Goal: Check status: Check status

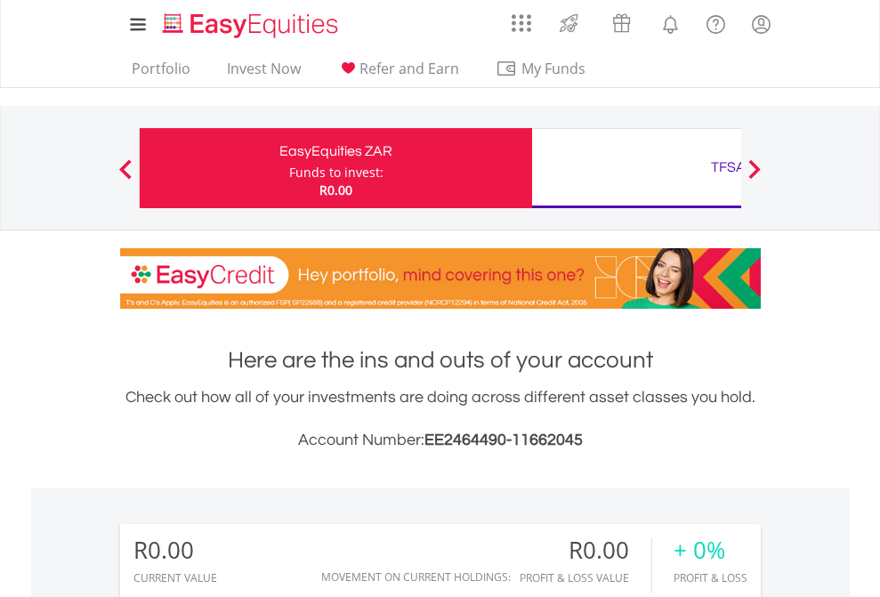
scroll to position [171, 280]
click at [289, 168] on div "Funds to invest:" at bounding box center [336, 173] width 94 height 18
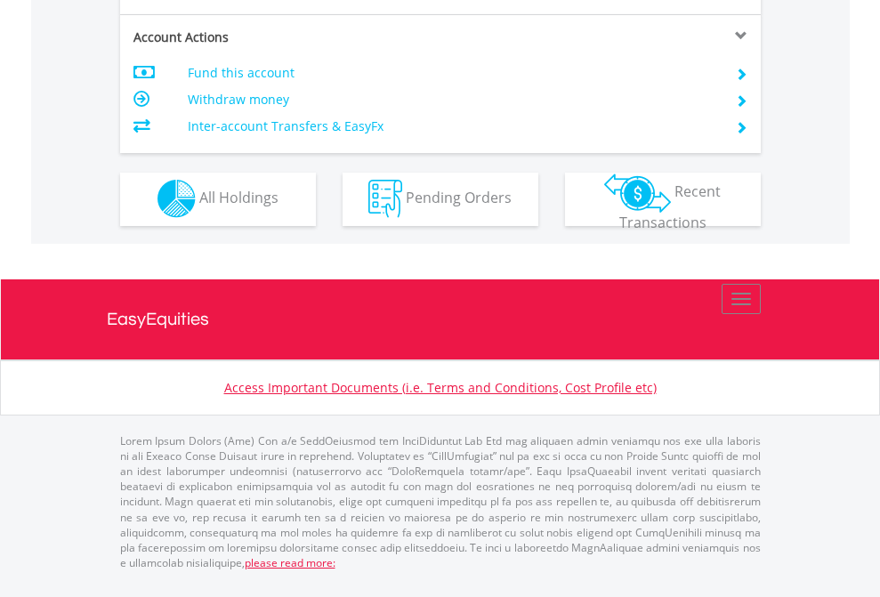
scroll to position [1665, 0]
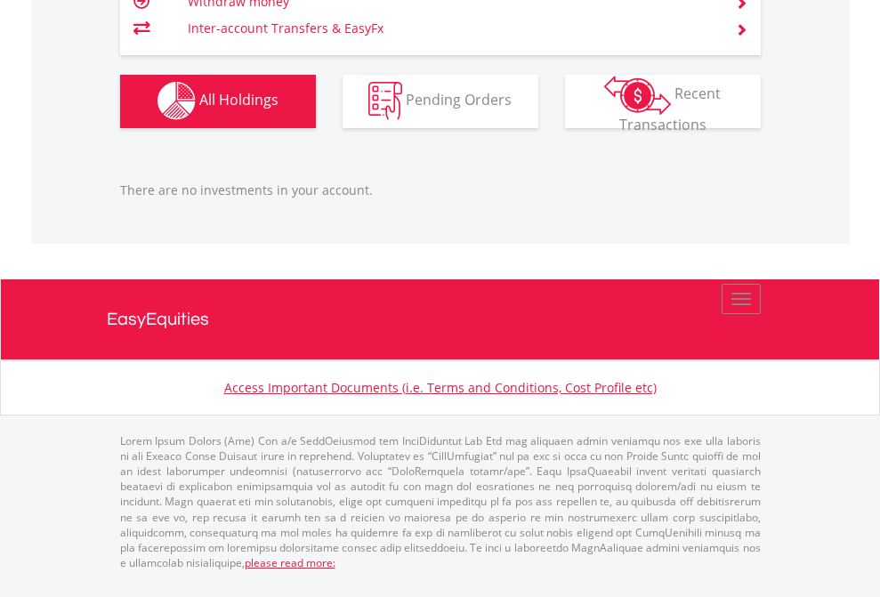
scroll to position [171, 280]
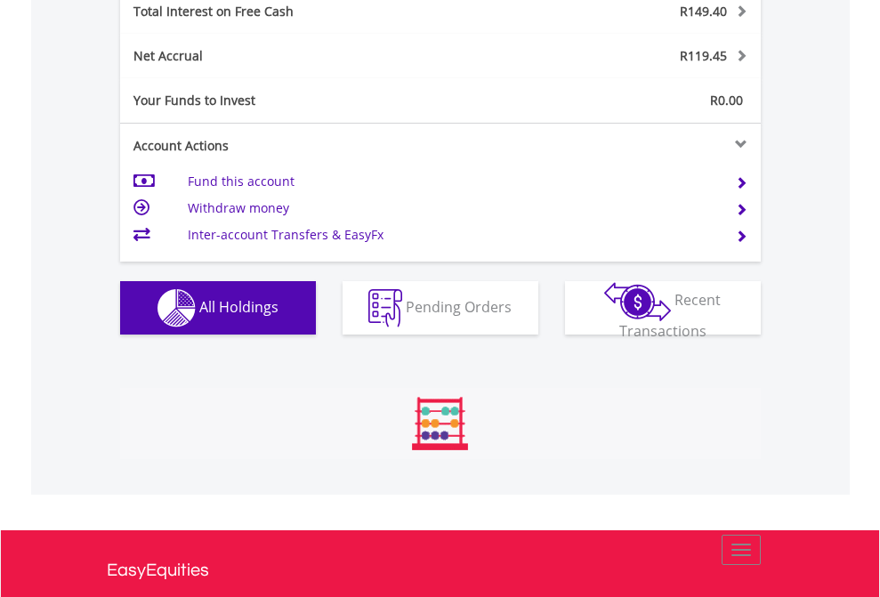
scroll to position [171, 280]
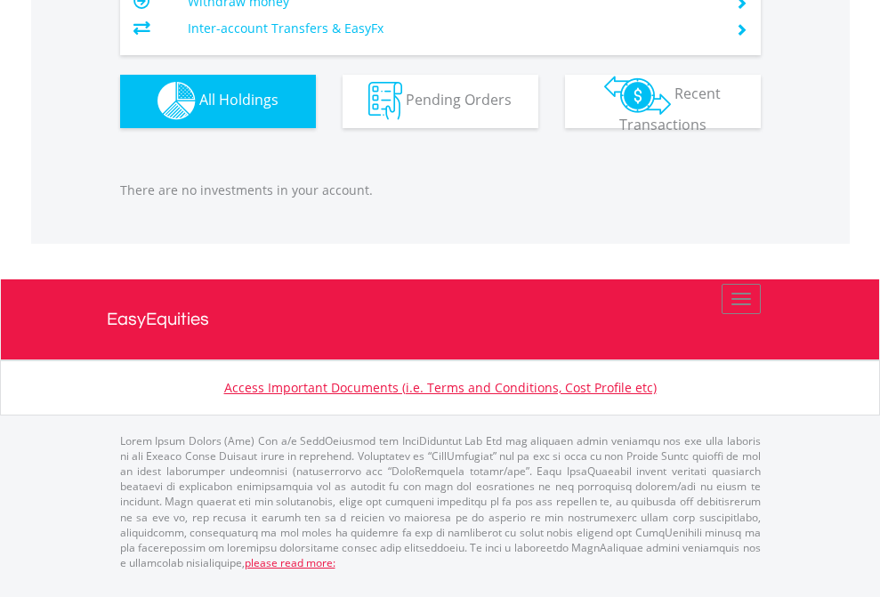
scroll to position [171, 280]
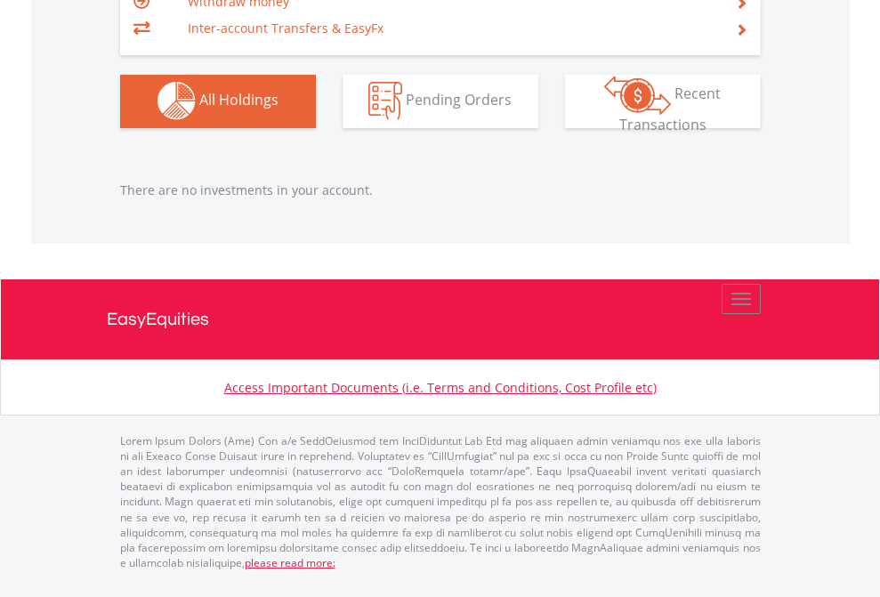
scroll to position [171, 280]
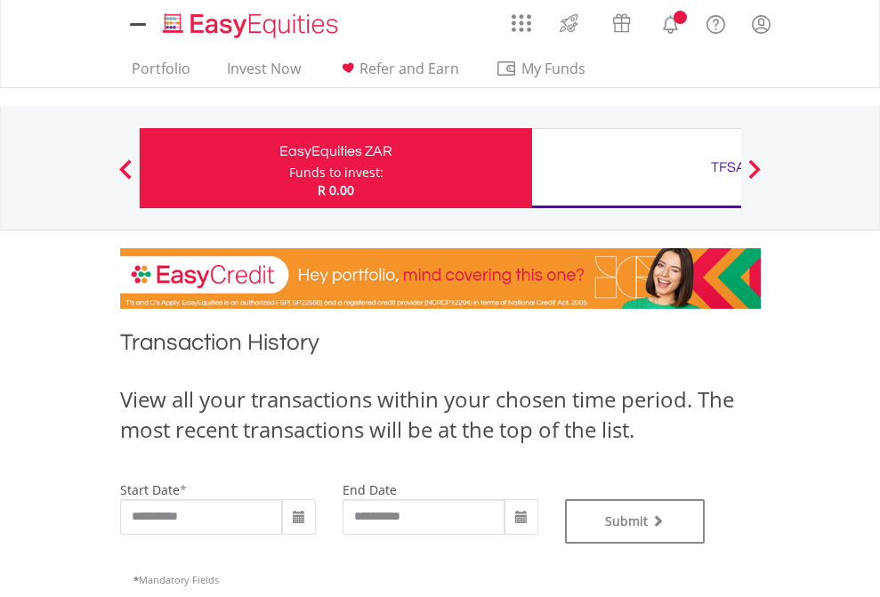
type input "**********"
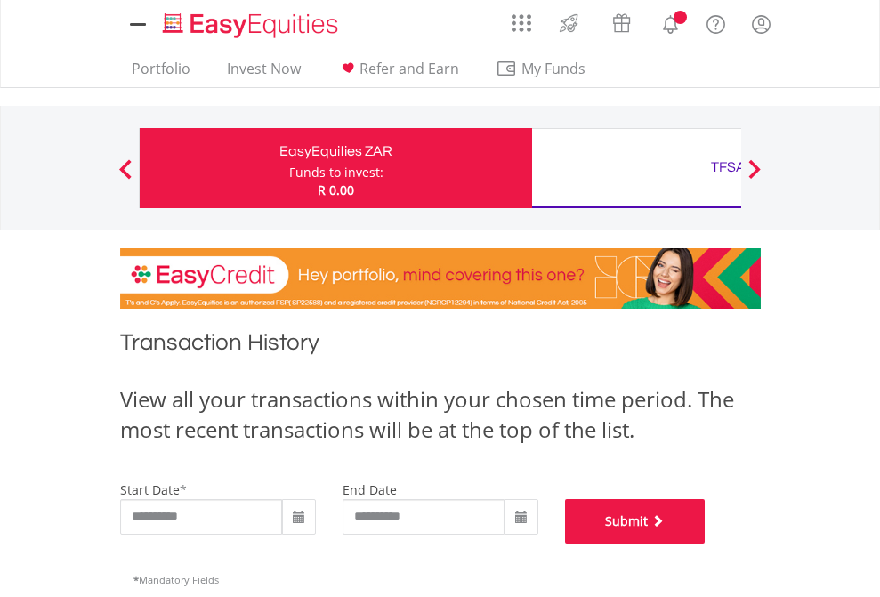
click at [706, 544] on button "Submit" at bounding box center [635, 521] width 141 height 45
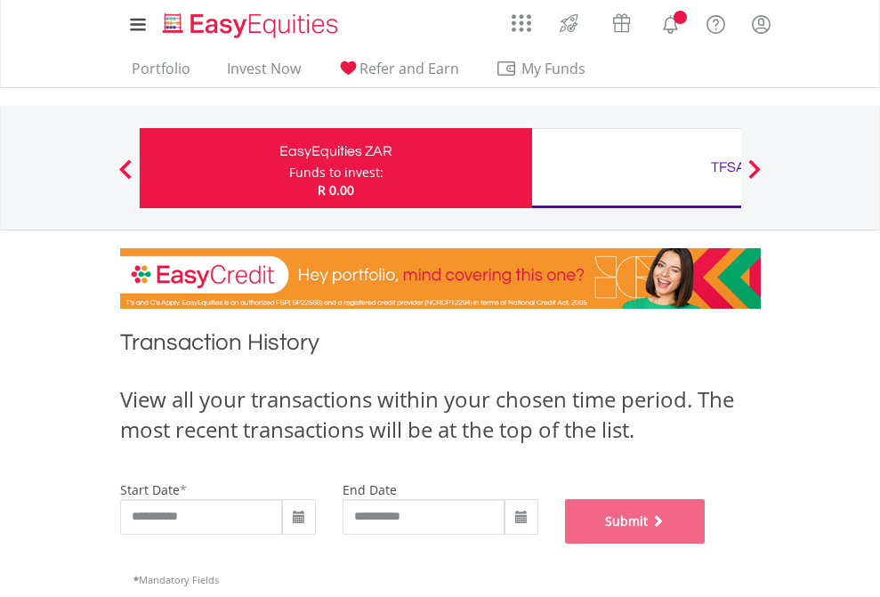
scroll to position [722, 0]
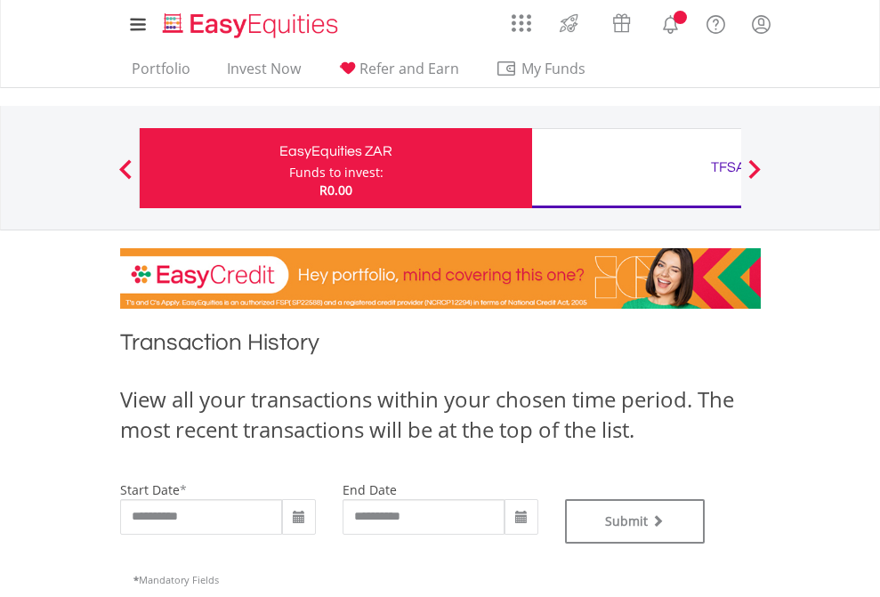
click at [636, 168] on div "TFSA" at bounding box center [728, 167] width 371 height 25
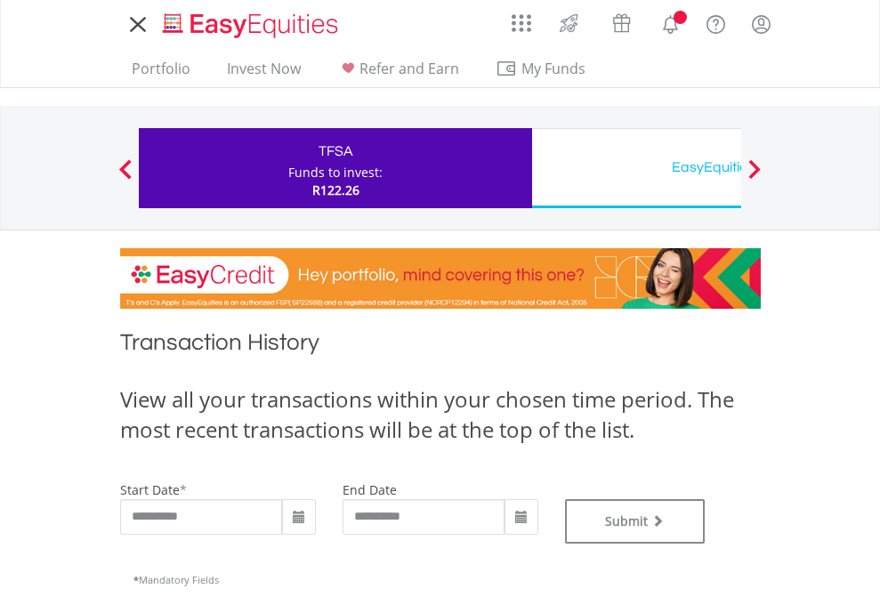
type input "**********"
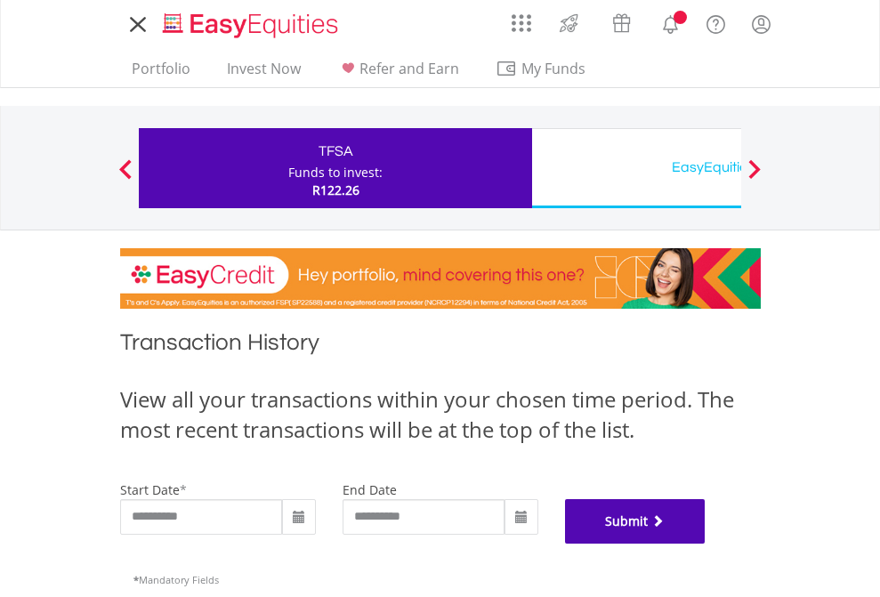
click at [706, 544] on button "Submit" at bounding box center [635, 521] width 141 height 45
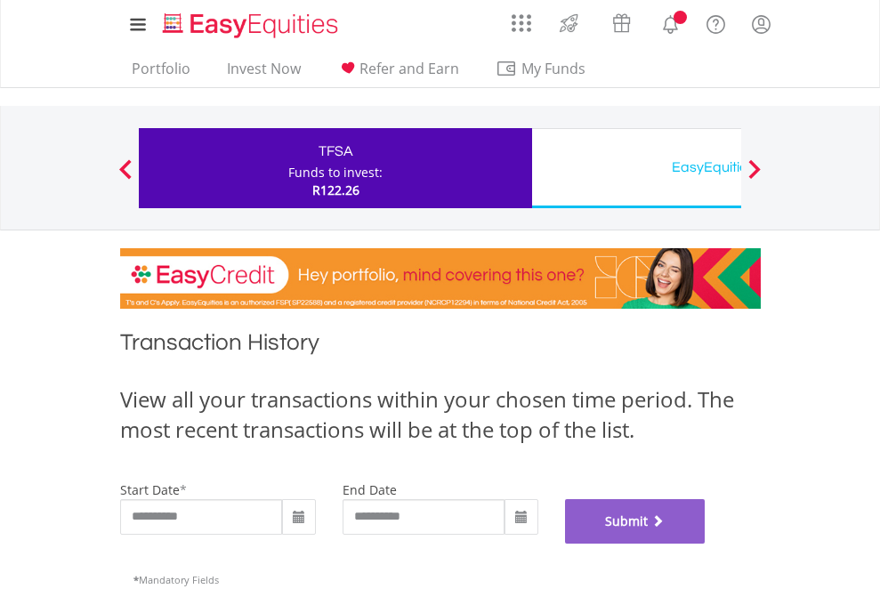
scroll to position [722, 0]
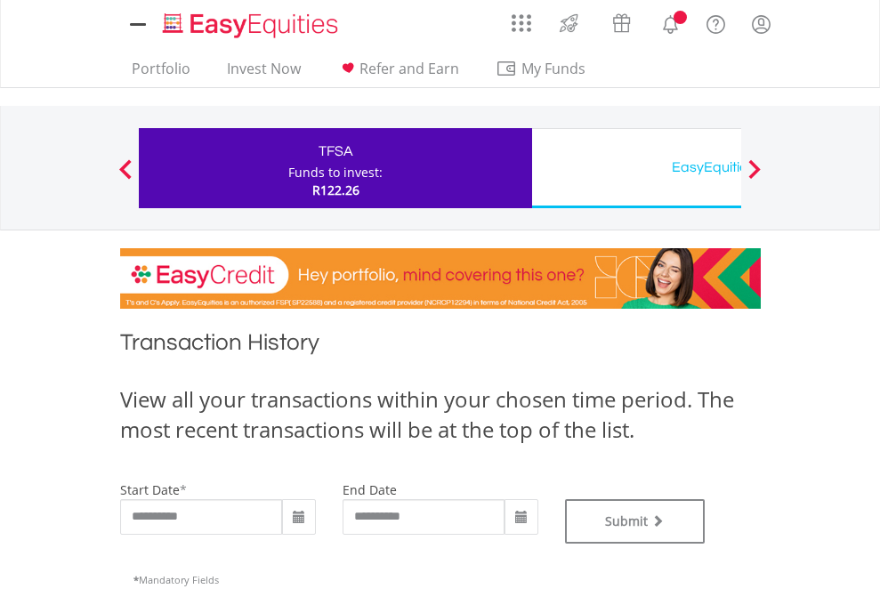
click at [636, 168] on div "EasyEquities USD" at bounding box center [728, 167] width 371 height 25
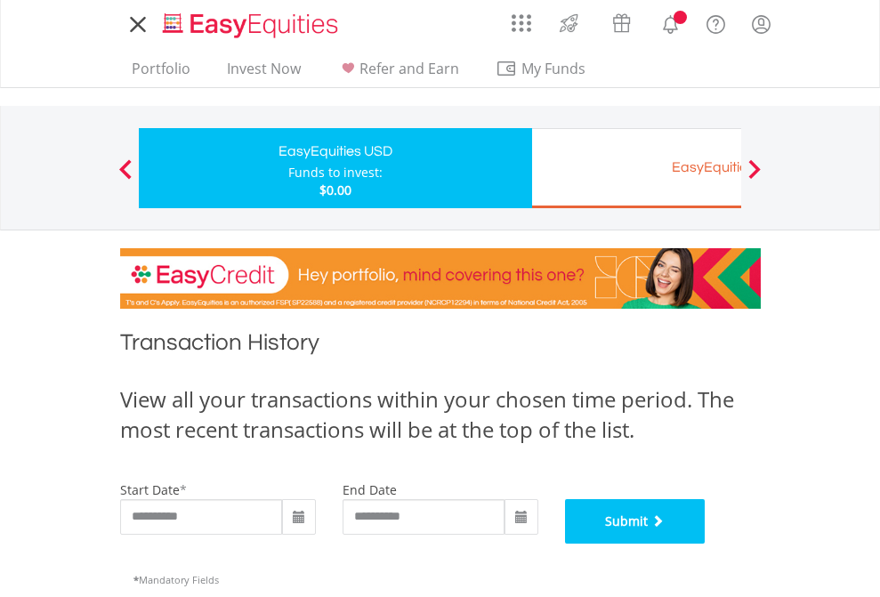
click at [706, 544] on button "Submit" at bounding box center [635, 521] width 141 height 45
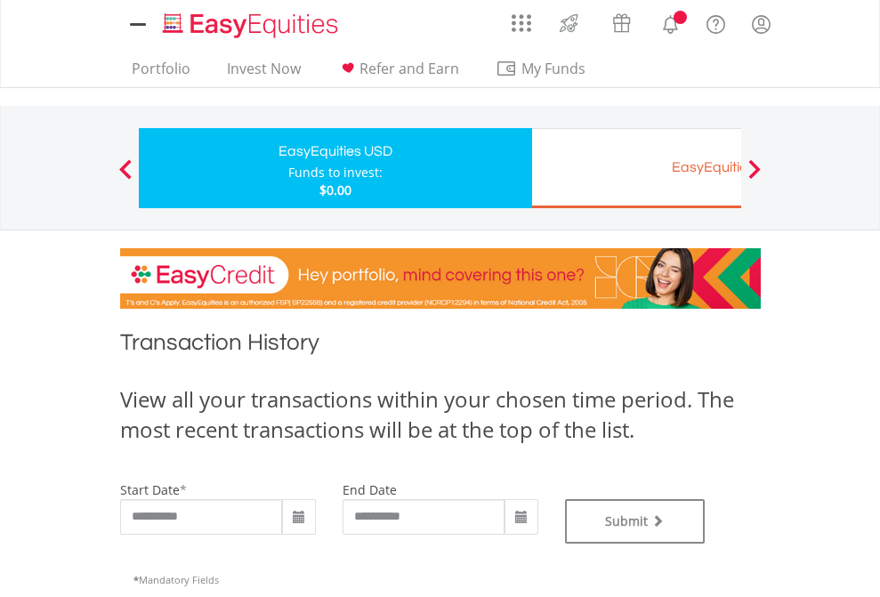
click at [636, 168] on div "EasyEquities EUR" at bounding box center [728, 167] width 371 height 25
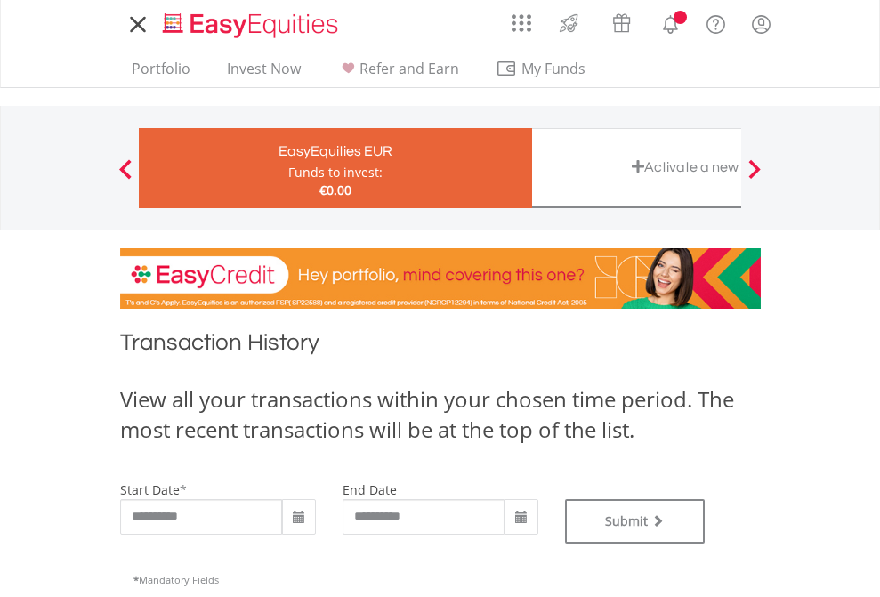
type input "**********"
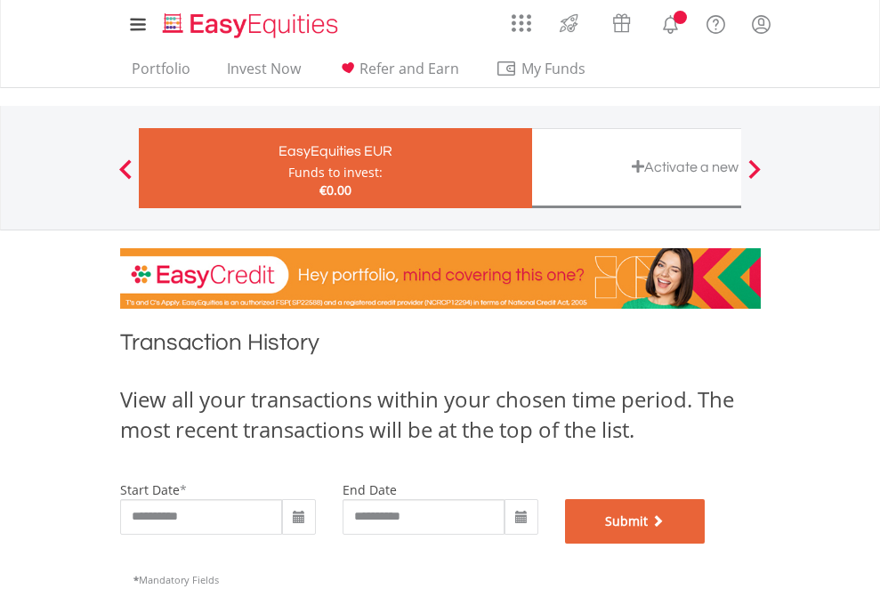
click at [706, 544] on button "Submit" at bounding box center [635, 521] width 141 height 45
